Goal: Task Accomplishment & Management: Manage account settings

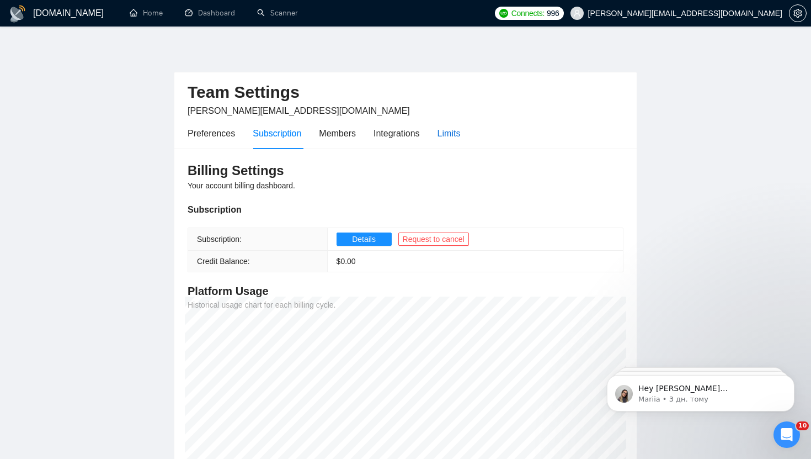
click at [456, 132] on div "Limits" at bounding box center [449, 133] width 23 height 14
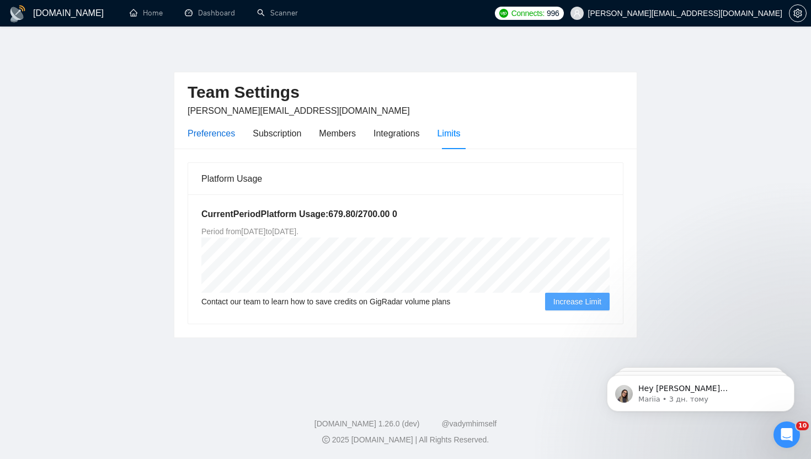
click at [212, 137] on div "Preferences" at bounding box center [211, 133] width 47 height 14
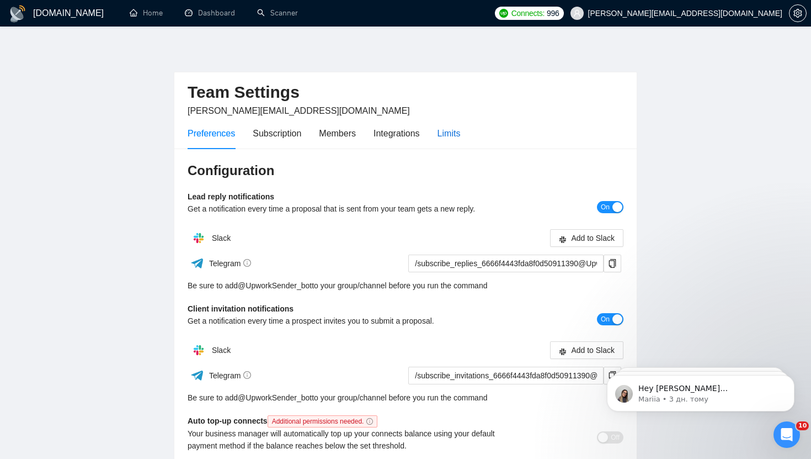
click at [455, 132] on div "Limits" at bounding box center [449, 133] width 23 height 14
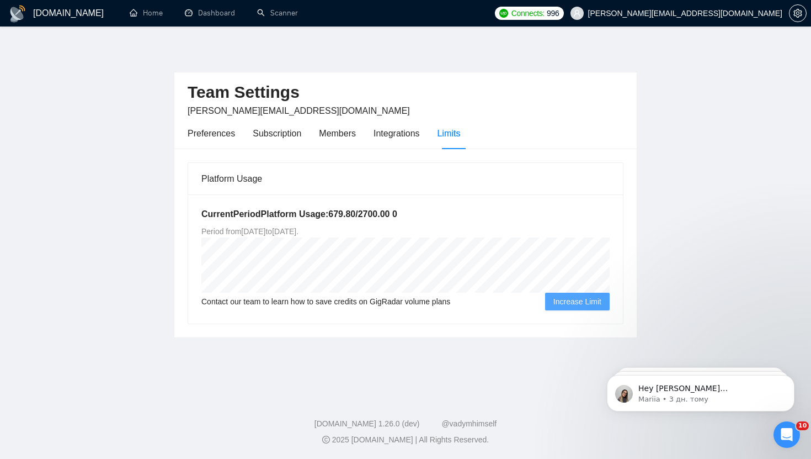
click at [446, 210] on h5 "Current Period Platform Usage: 679.80 / 2700.00 0" at bounding box center [405, 213] width 408 height 13
drag, startPoint x: 423, startPoint y: 212, endPoint x: 346, endPoint y: 214, distance: 77.3
click at [346, 214] on h5 "Current Period Platform Usage: 679.80 / 2700.00 0" at bounding box center [405, 213] width 408 height 13
click at [359, 214] on h5 "Current Period Platform Usage: 679.80 / 2700.00 0" at bounding box center [405, 213] width 408 height 13
drag, startPoint x: 360, startPoint y: 215, endPoint x: 425, endPoint y: 214, distance: 64.6
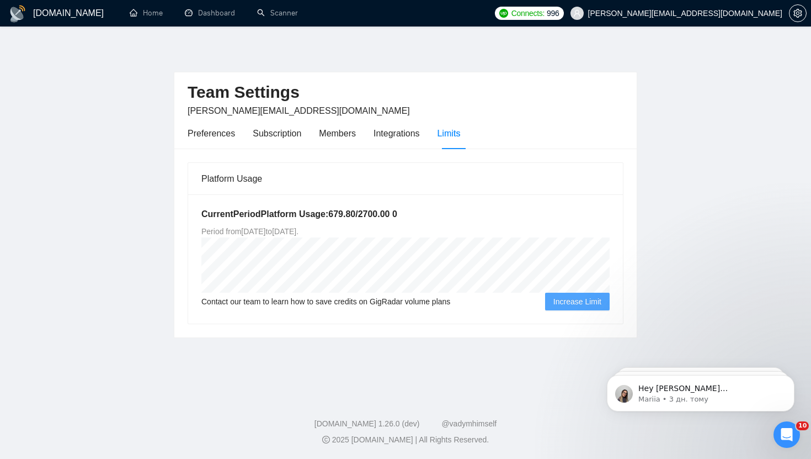
click at [425, 214] on h5 "Current Period Platform Usage: 679.80 / 2700.00 0" at bounding box center [405, 213] width 408 height 13
click at [574, 298] on span "Increase Limit" at bounding box center [577, 301] width 48 height 12
click at [573, 299] on span "Increase Limit" at bounding box center [577, 301] width 48 height 12
click at [286, 15] on link "Scanner" at bounding box center [277, 12] width 41 height 9
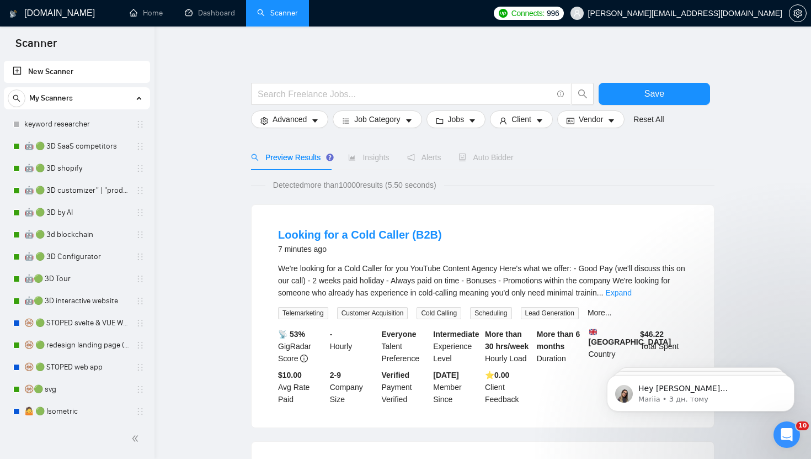
click at [541, 188] on div "Detected more than 10000 results (5.50 seconds)" at bounding box center [483, 185] width 464 height 12
